Goal: Task Accomplishment & Management: Manage account settings

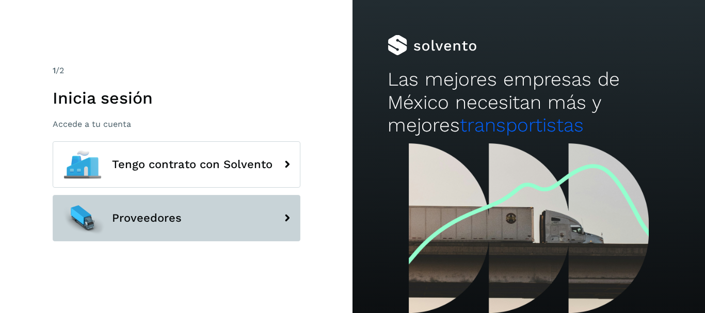
click at [189, 206] on button "Proveedores" at bounding box center [177, 218] width 248 height 46
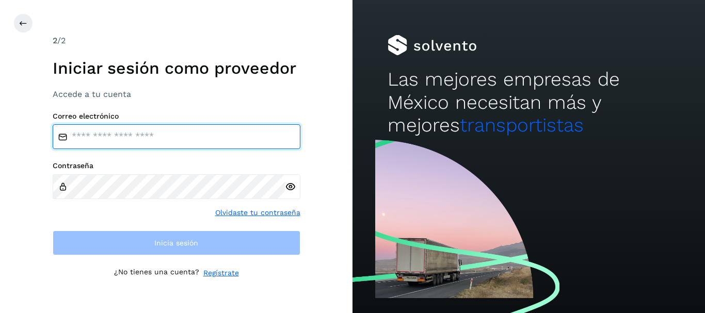
type input "**********"
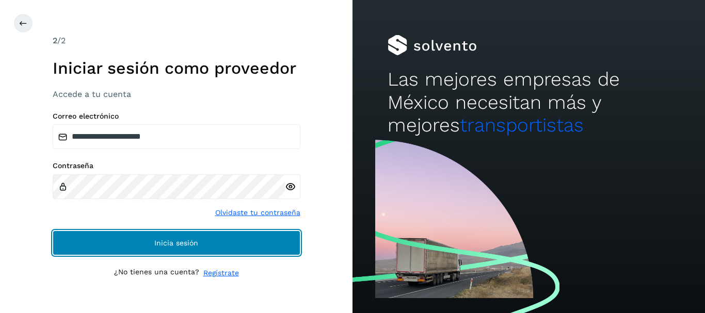
click at [201, 234] on button "Inicia sesión" at bounding box center [177, 243] width 248 height 25
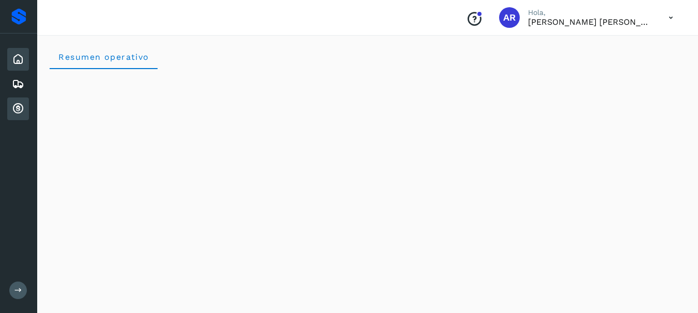
click at [20, 100] on div "Cuentas por cobrar" at bounding box center [18, 109] width 22 height 23
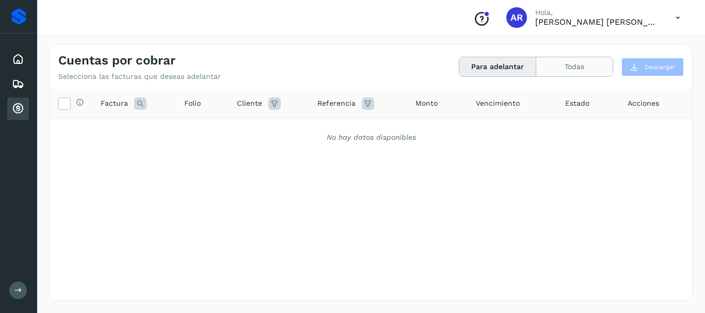
click at [581, 58] on button "Todas" at bounding box center [575, 66] width 76 height 19
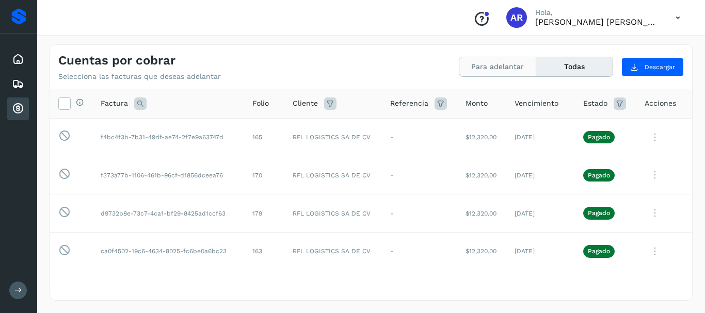
click at [496, 66] on button "Para adelantar" at bounding box center [498, 66] width 77 height 19
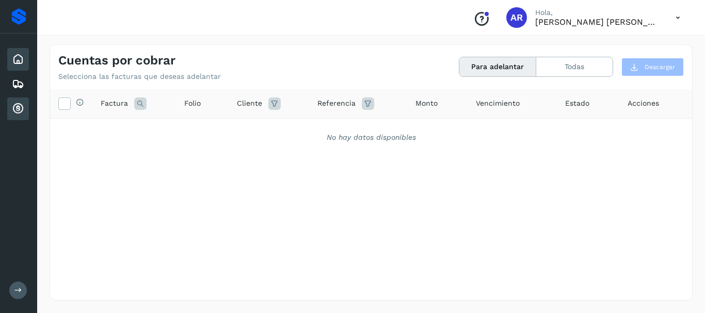
click at [16, 55] on icon at bounding box center [18, 59] width 12 height 12
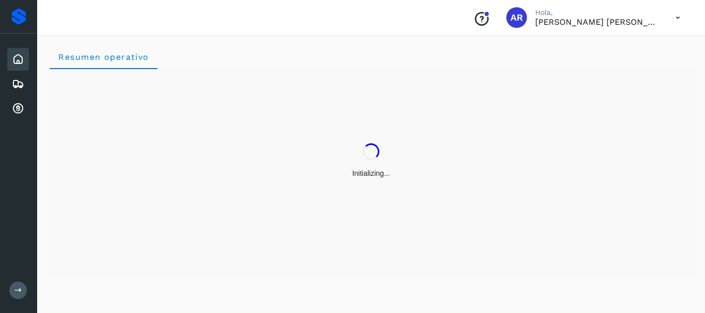
click at [22, 286] on button at bounding box center [18, 291] width 18 height 18
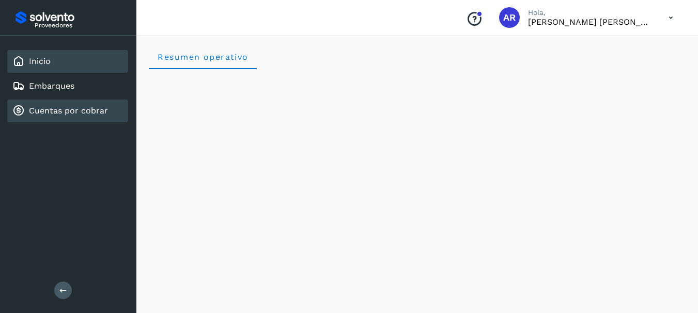
click at [67, 112] on link "Cuentas por cobrar" at bounding box center [68, 111] width 79 height 10
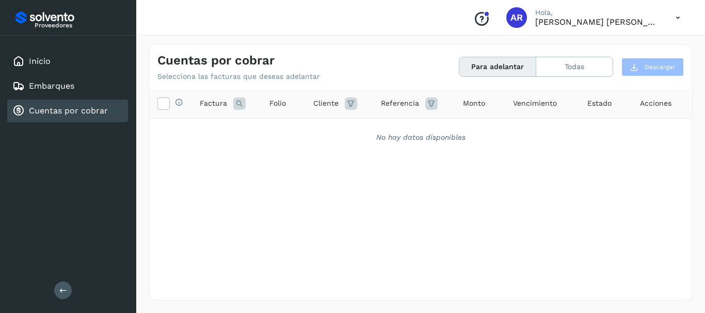
click at [67, 112] on link "Cuentas por cobrar" at bounding box center [68, 111] width 79 height 10
